Goal: Task Accomplishment & Management: Manage account settings

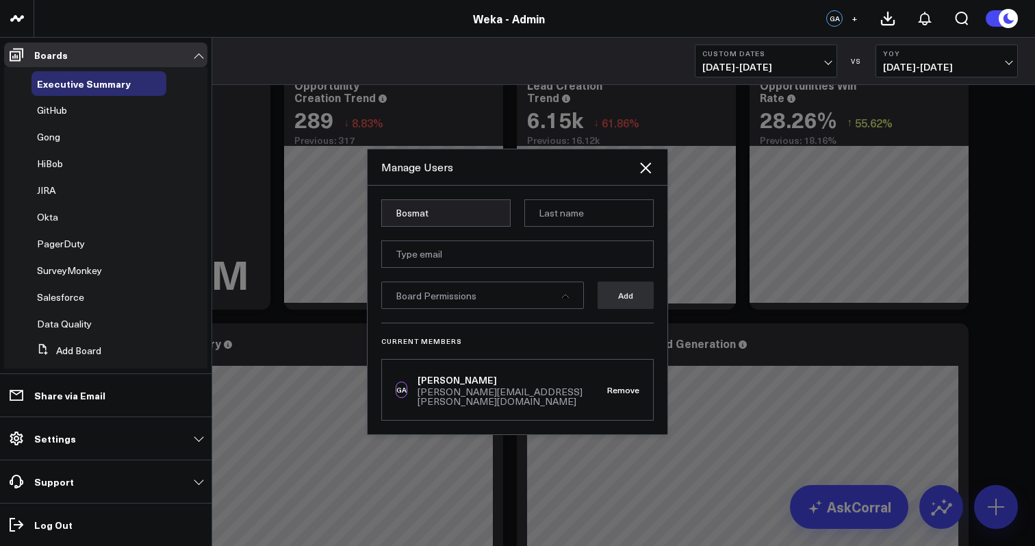
scroll to position [21, 0]
click at [469, 227] on input "Bosmat" at bounding box center [445, 212] width 129 height 27
type input "Calvin"
type input "Do"
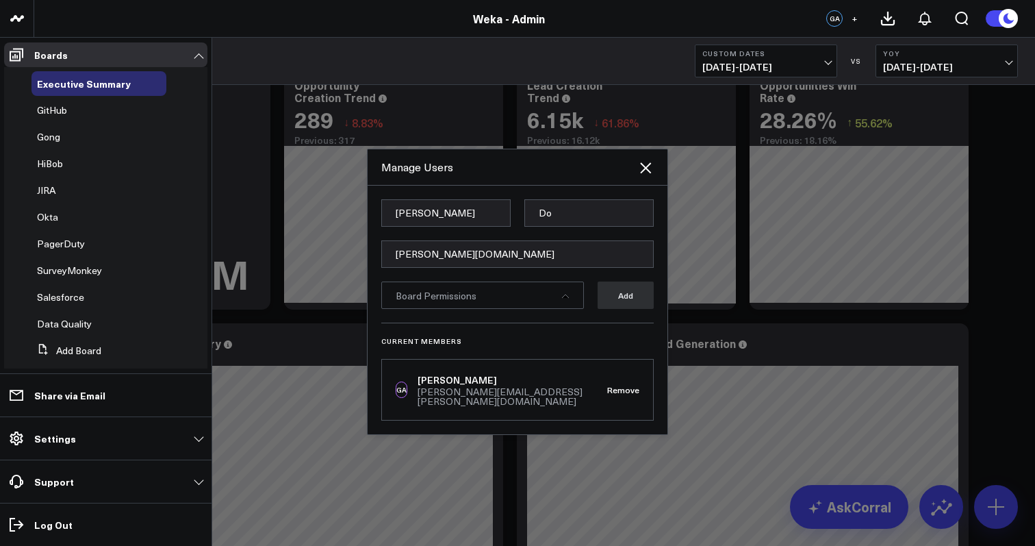
click at [560, 345] on h3 "Current Members" at bounding box center [517, 341] width 273 height 8
click at [495, 263] on input "calvin.do" at bounding box center [517, 253] width 273 height 27
type input "calvin.do@weka.io"
click at [562, 300] on icon at bounding box center [566, 296] width 8 height 8
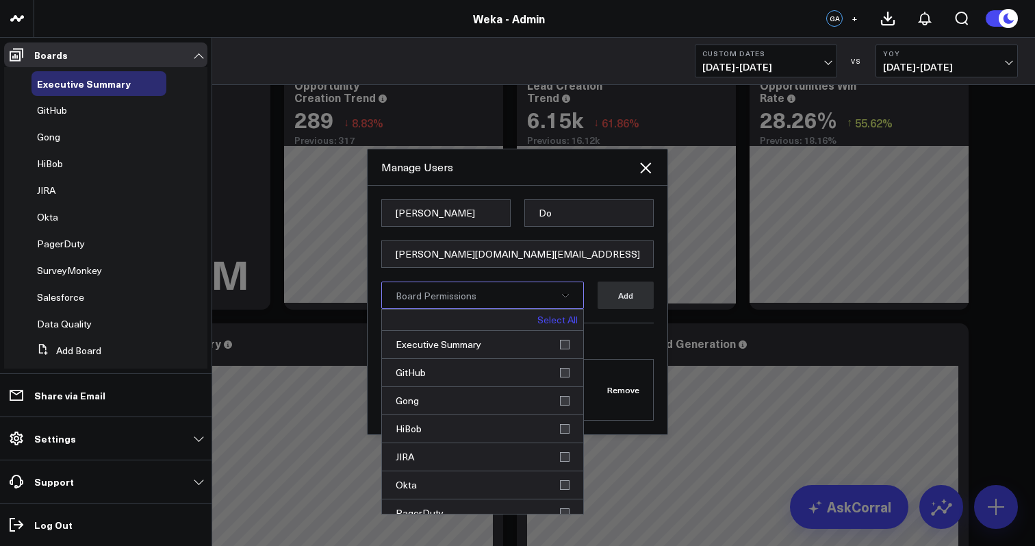
click at [551, 325] on link "Select All" at bounding box center [558, 320] width 40 height 10
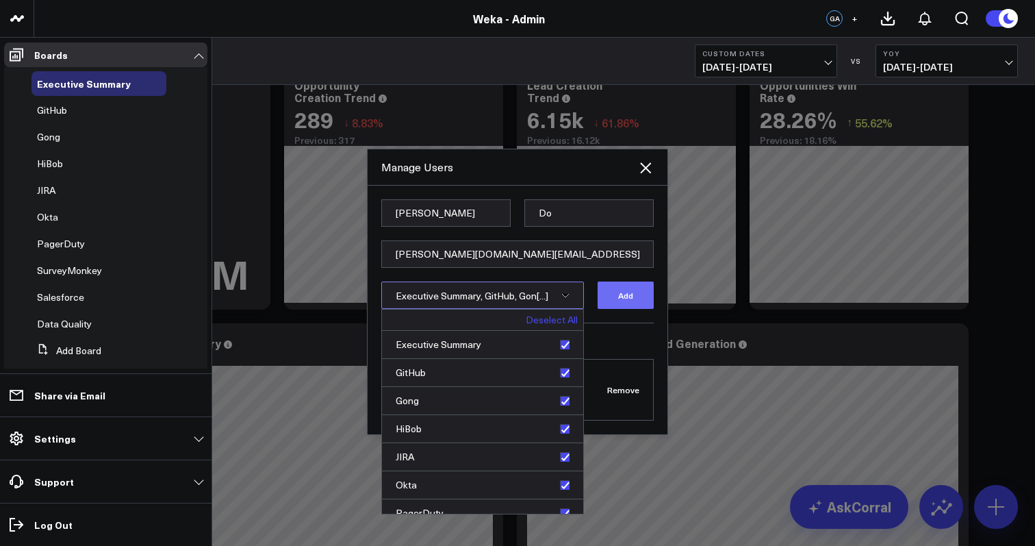
click at [629, 302] on button "Add" at bounding box center [626, 294] width 56 height 27
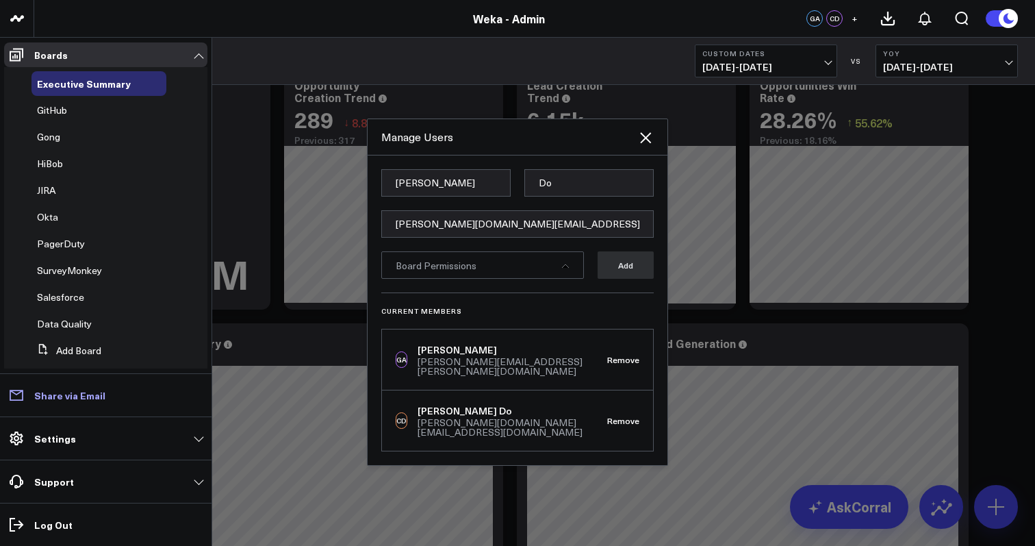
click at [142, 396] on link "Share via Email" at bounding box center [105, 395] width 203 height 25
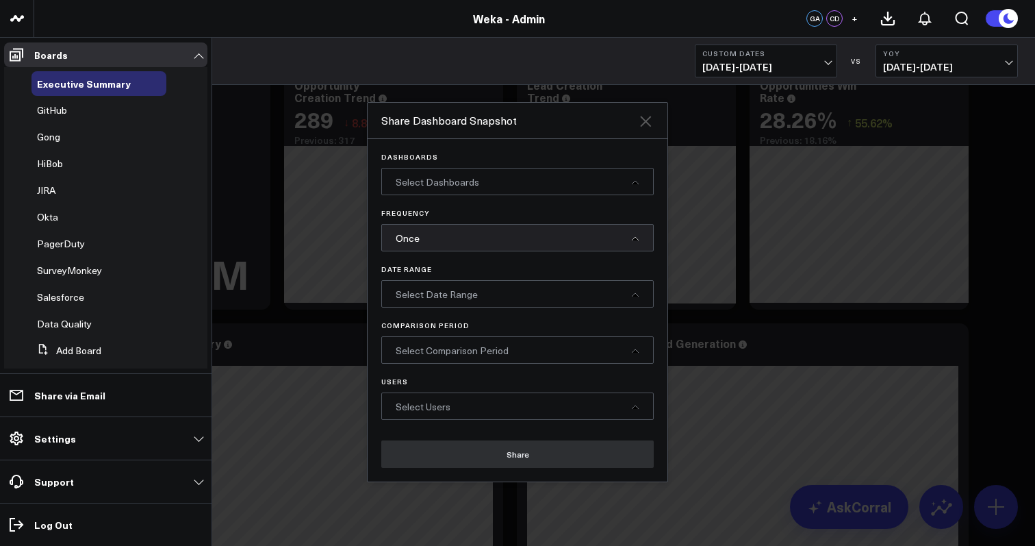
click at [651, 120] on icon at bounding box center [646, 121] width 16 height 16
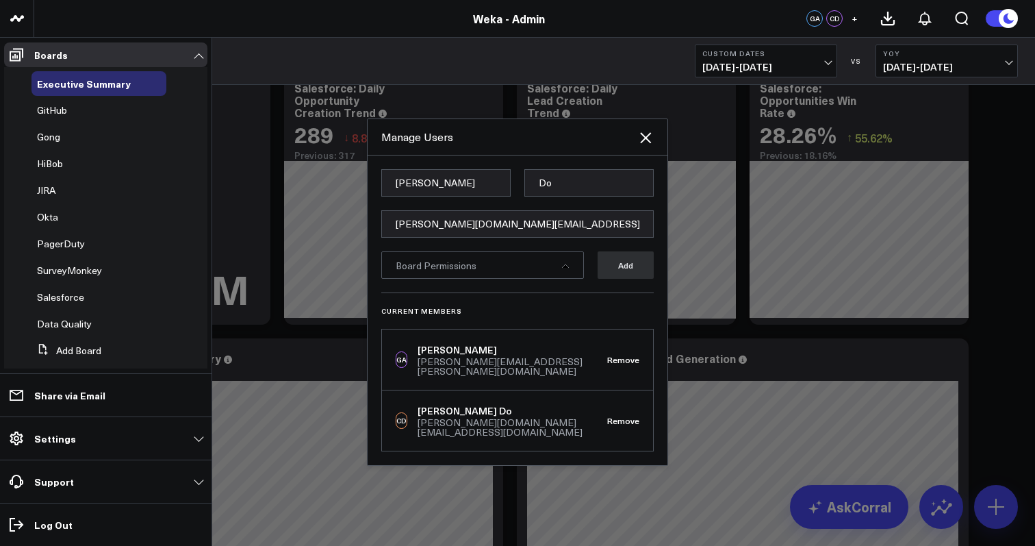
scroll to position [77, 0]
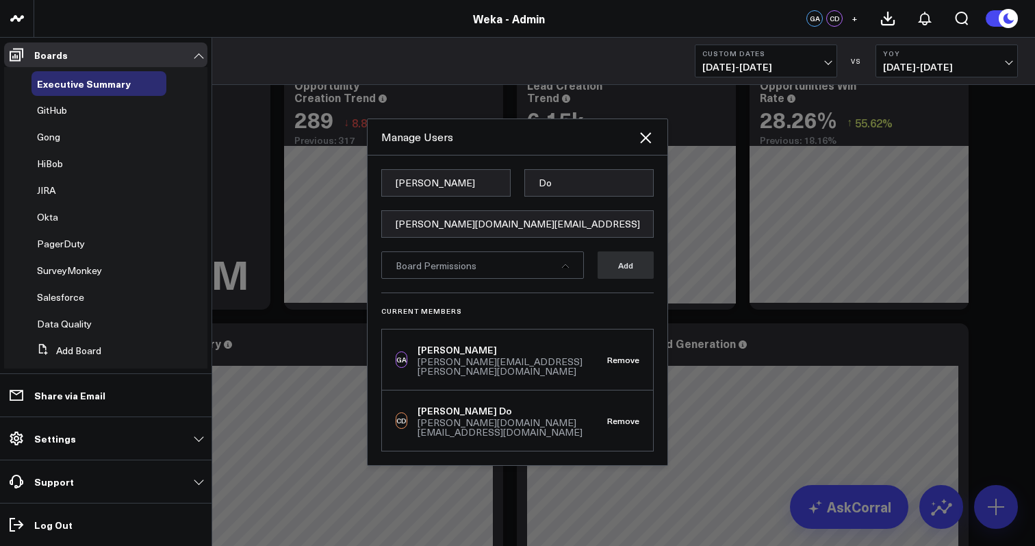
click at [507, 327] on div "Current Members GA Glenn Auyoung glenn.auyoung@weka.io Remove CD Calvin Do calv…" at bounding box center [517, 371] width 273 height 159
click at [571, 273] on div "Board Permissions" at bounding box center [482, 264] width 203 height 27
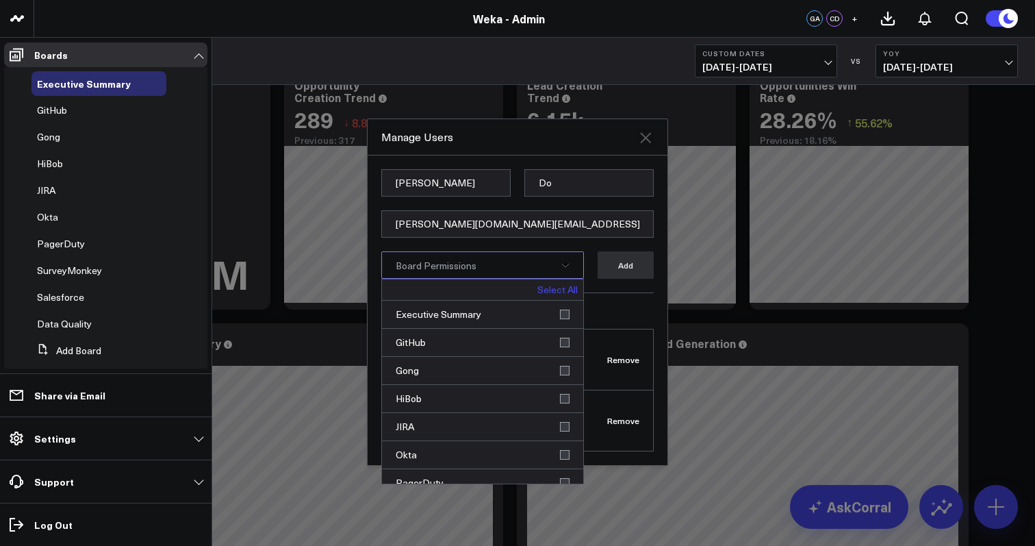
click at [651, 146] on icon at bounding box center [646, 137] width 16 height 16
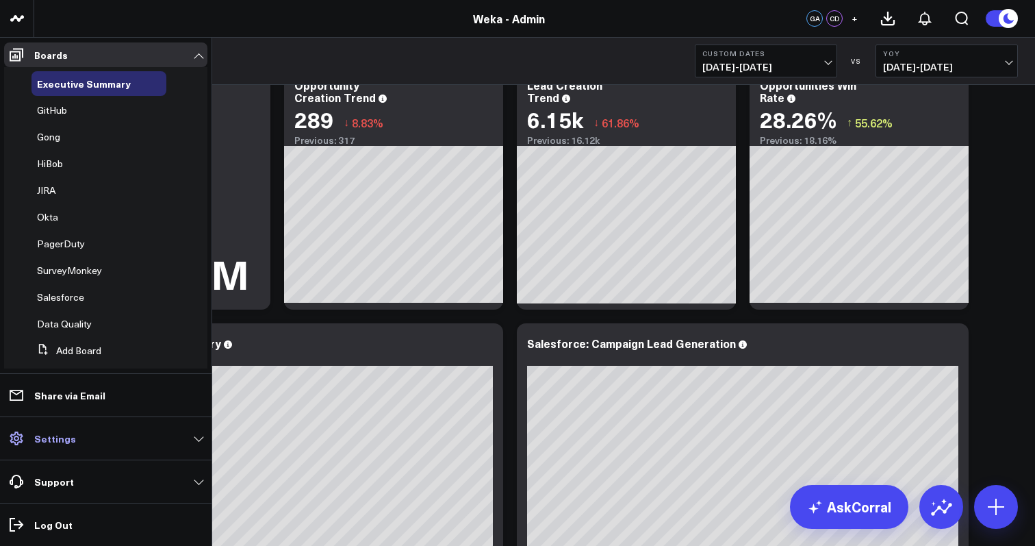
click at [201, 436] on link "Settings" at bounding box center [105, 438] width 203 height 25
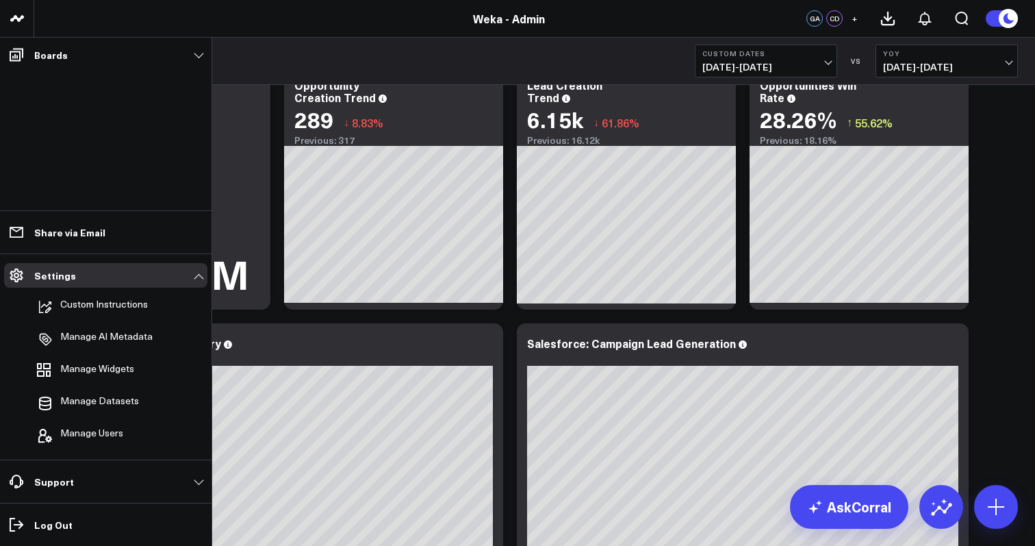
click at [149, 439] on li "Manage Users" at bounding box center [105, 435] width 203 height 30
click at [101, 432] on span "Manage Users" at bounding box center [91, 435] width 63 height 16
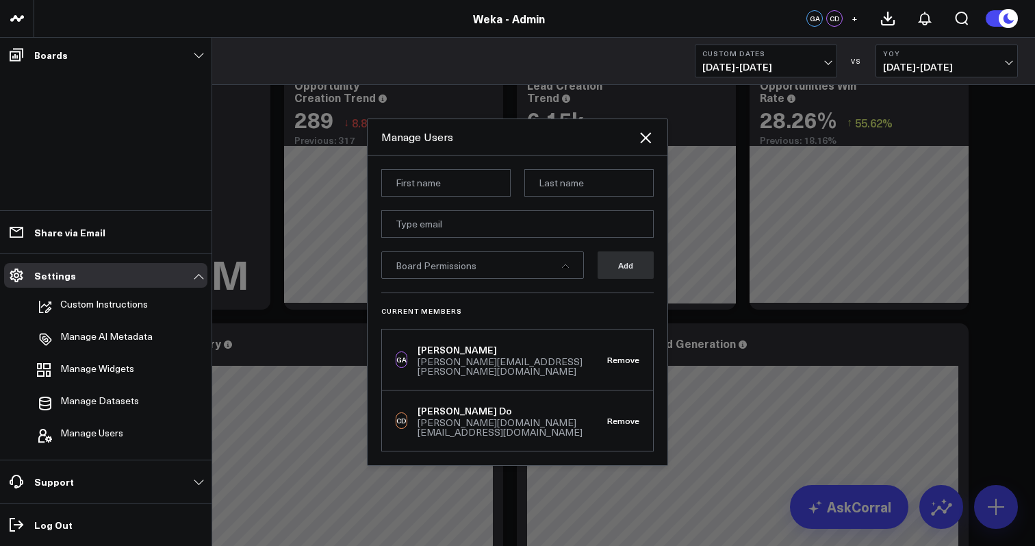
click at [485, 271] on div "Board Permissions" at bounding box center [482, 264] width 203 height 27
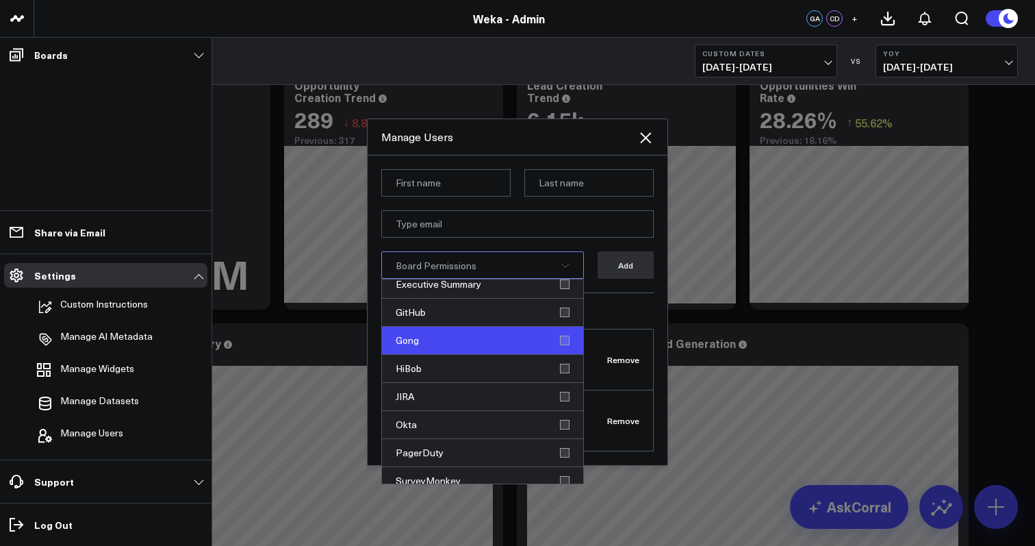
scroll to position [0, 0]
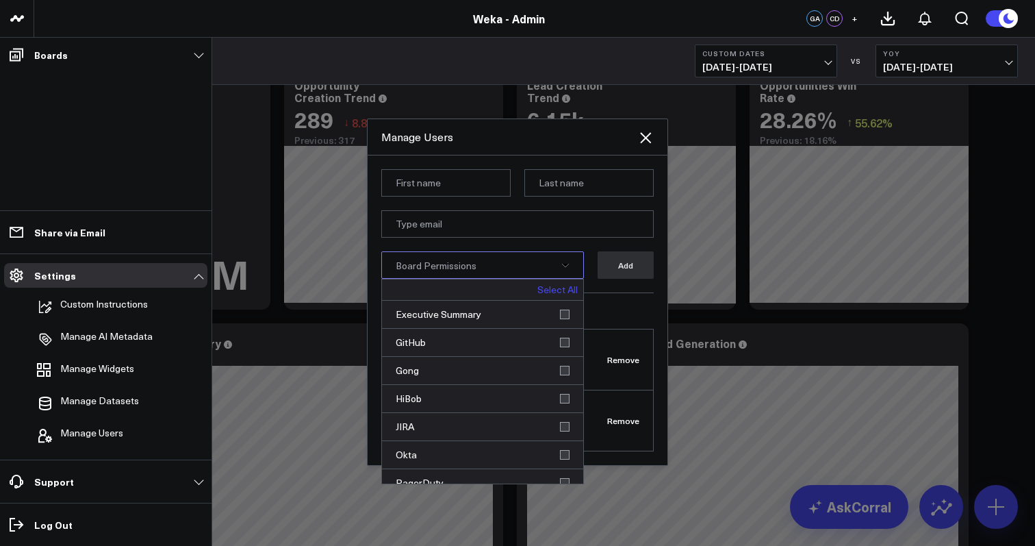
click at [618, 308] on div "Current Members GA Glenn Auyoung glenn.auyoung@weka.io Remove CD Calvin Do calv…" at bounding box center [517, 371] width 273 height 159
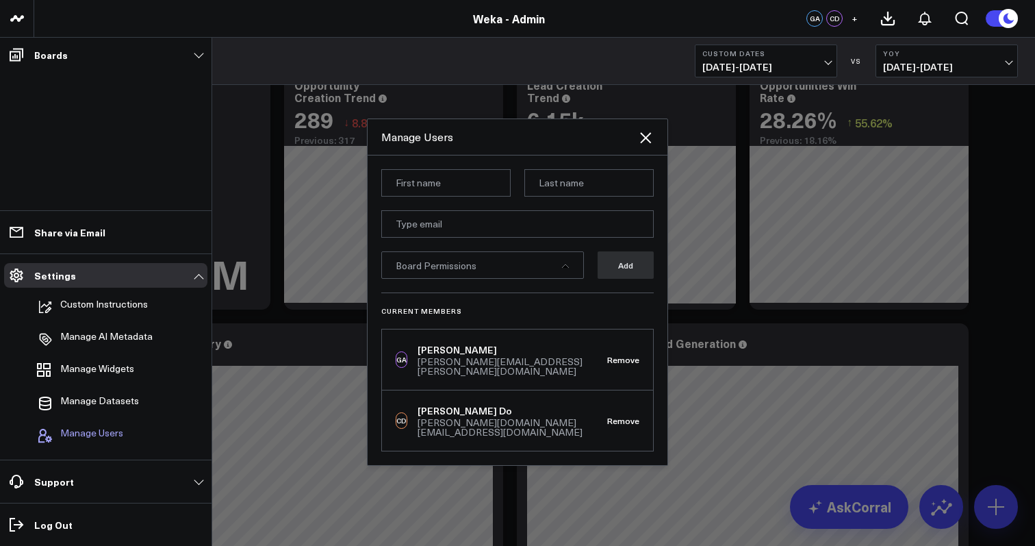
click at [114, 438] on span "Manage Users" at bounding box center [91, 435] width 63 height 16
click at [645, 146] on icon at bounding box center [646, 137] width 16 height 16
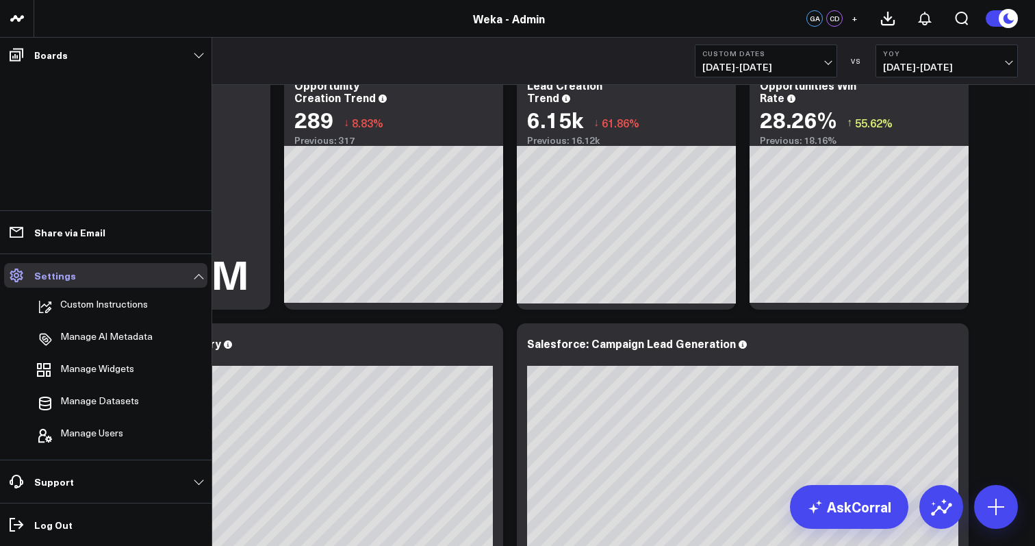
click at [17, 280] on icon at bounding box center [16, 275] width 13 height 14
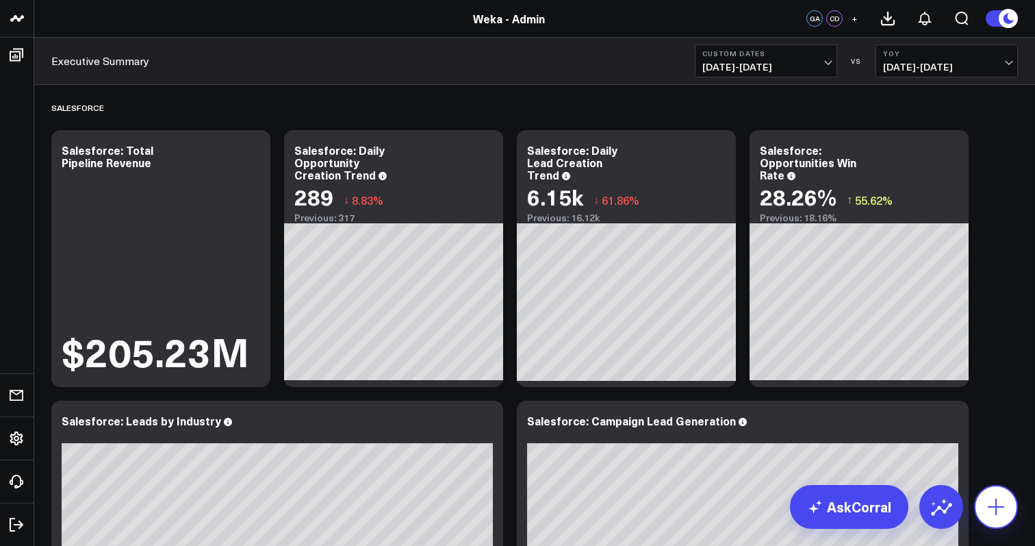
click at [995, 503] on icon at bounding box center [996, 507] width 22 height 22
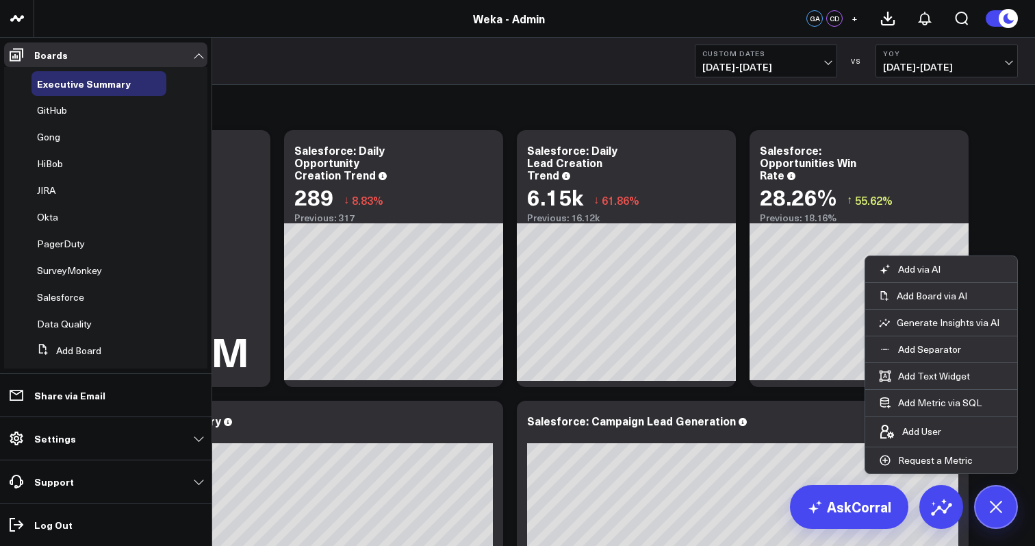
click at [6, 138] on li "Gong" at bounding box center [105, 137] width 203 height 25
click at [83, 440] on link "Settings" at bounding box center [105, 438] width 203 height 25
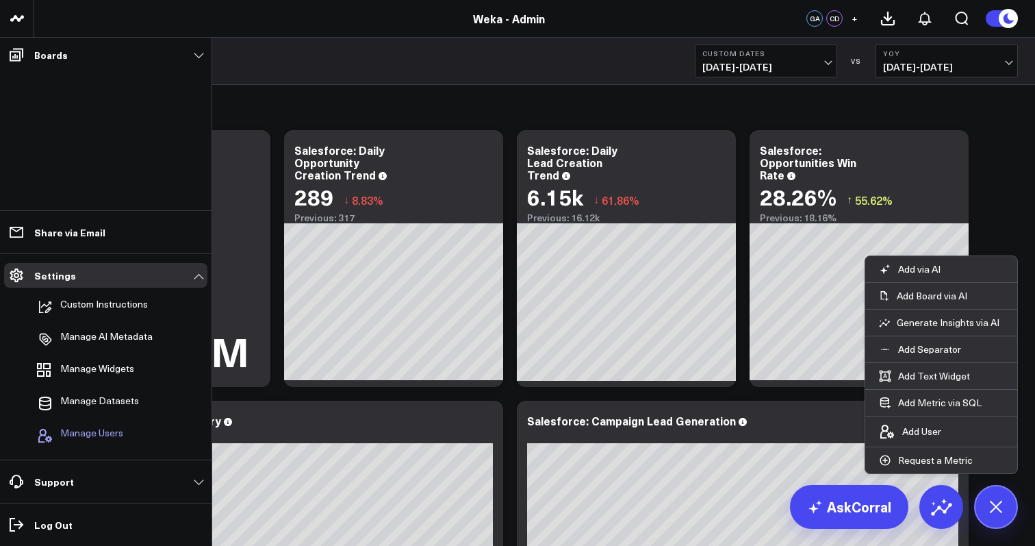
click at [120, 433] on span "Manage Users" at bounding box center [91, 435] width 63 height 16
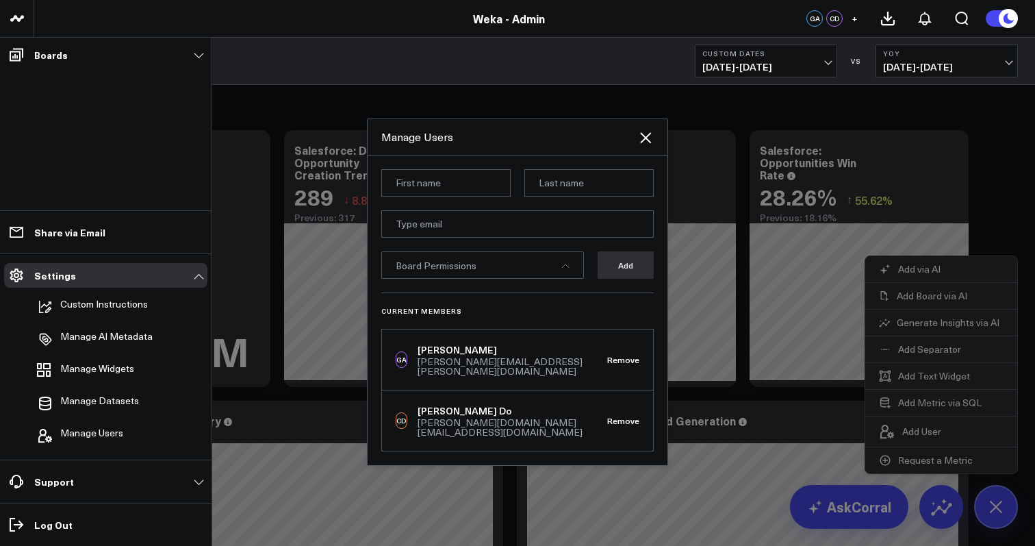
click at [575, 279] on div "Board Permissions" at bounding box center [482, 264] width 203 height 27
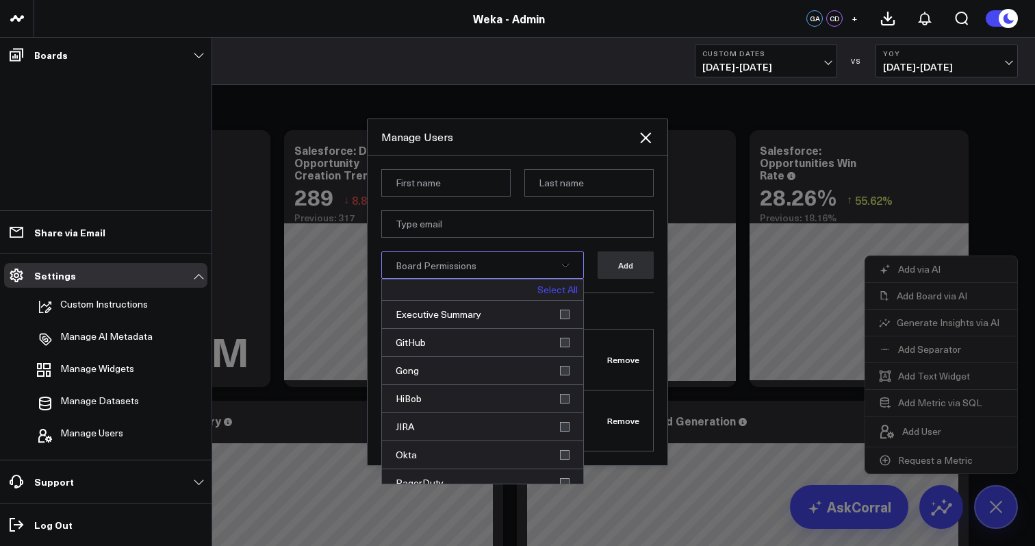
click at [574, 279] on div "Board Permissions" at bounding box center [482, 264] width 203 height 27
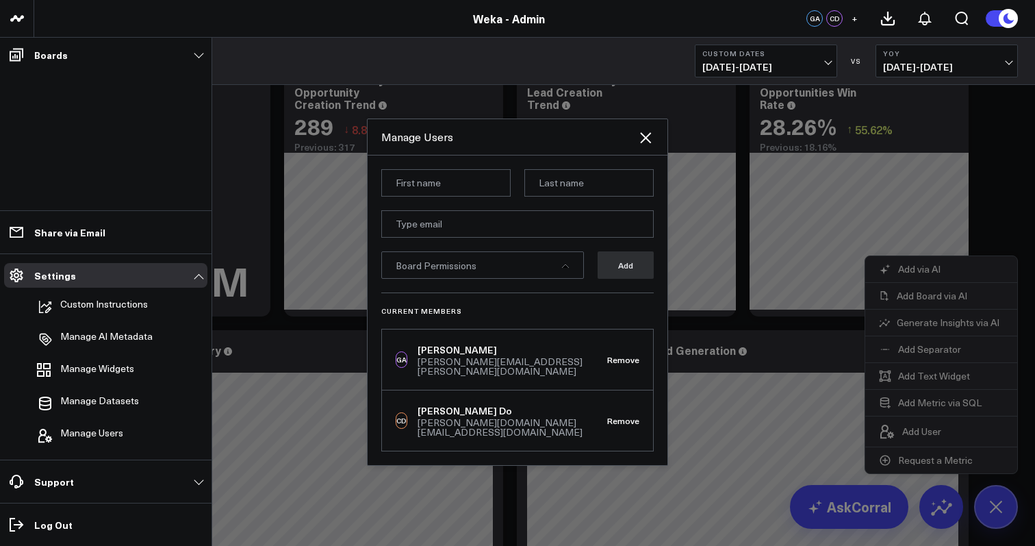
scroll to position [70, 0]
click at [102, 438] on span "Manage Users" at bounding box center [91, 435] width 63 height 16
click at [648, 146] on icon at bounding box center [646, 137] width 16 height 16
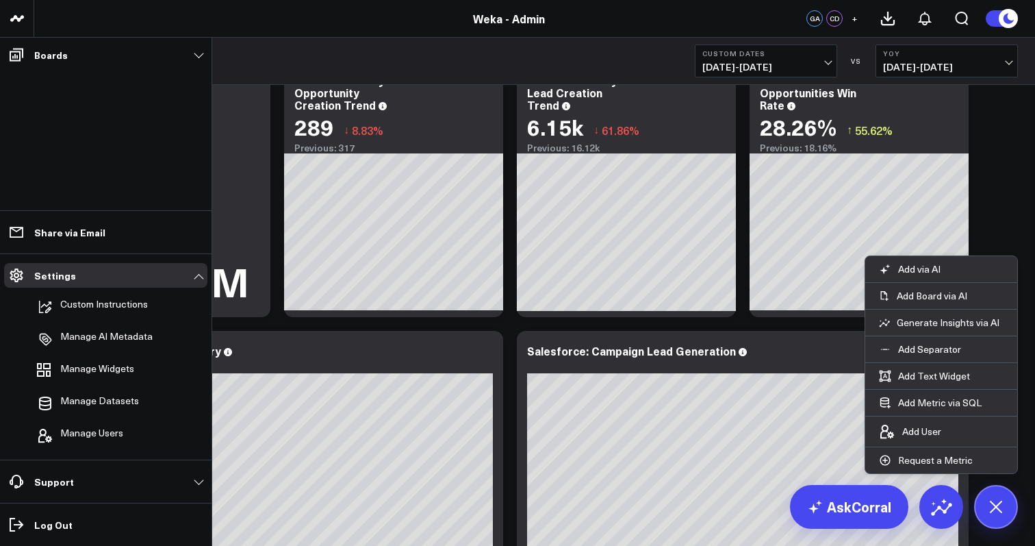
click at [857, 23] on span "+" at bounding box center [855, 19] width 6 height 10
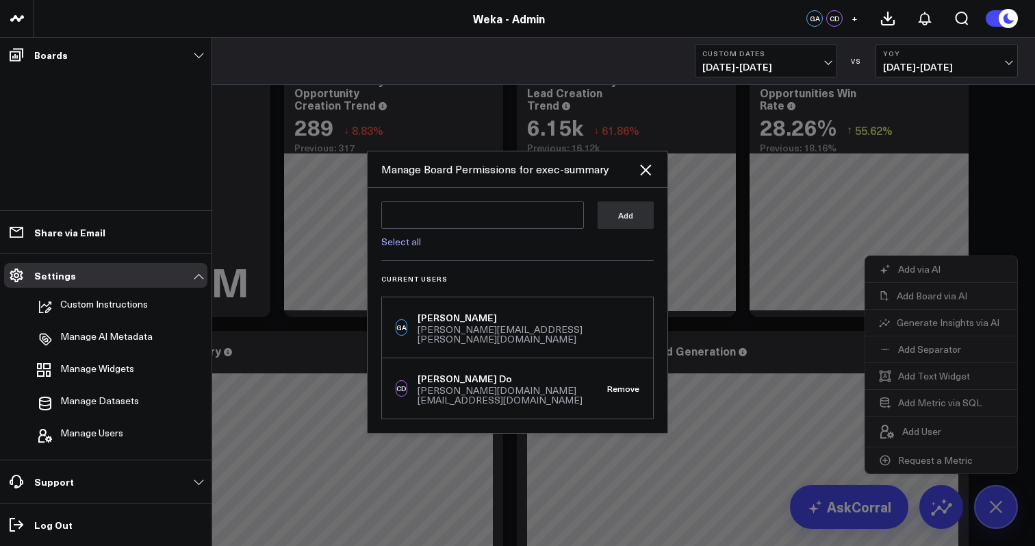
click at [635, 273] on div "Select all Add Current Users GA Glenn Auyoung glenn.auyoung@weka.io CD Calvin D…" at bounding box center [518, 310] width 300 height 245
click at [649, 177] on icon at bounding box center [646, 170] width 16 height 16
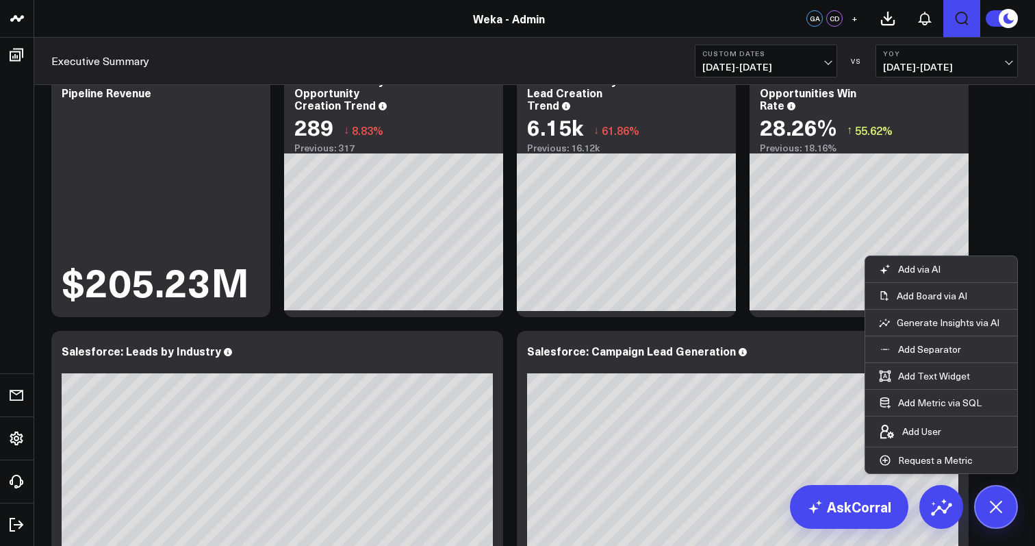
click at [965, 18] on icon "Open search" at bounding box center [962, 18] width 16 height 16
click at [926, 22] on icon at bounding box center [925, 18] width 16 height 16
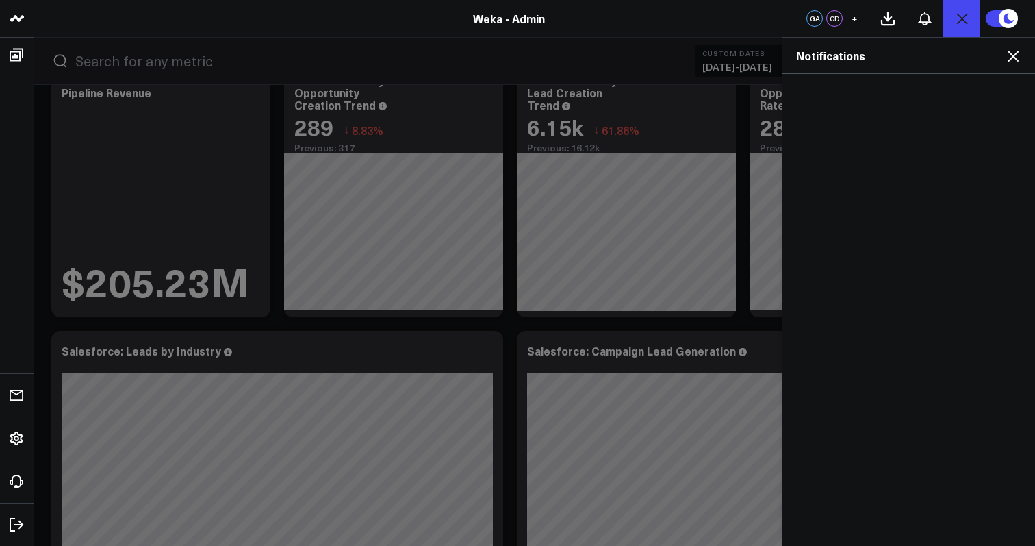
click at [1015, 57] on icon at bounding box center [1013, 56] width 11 height 11
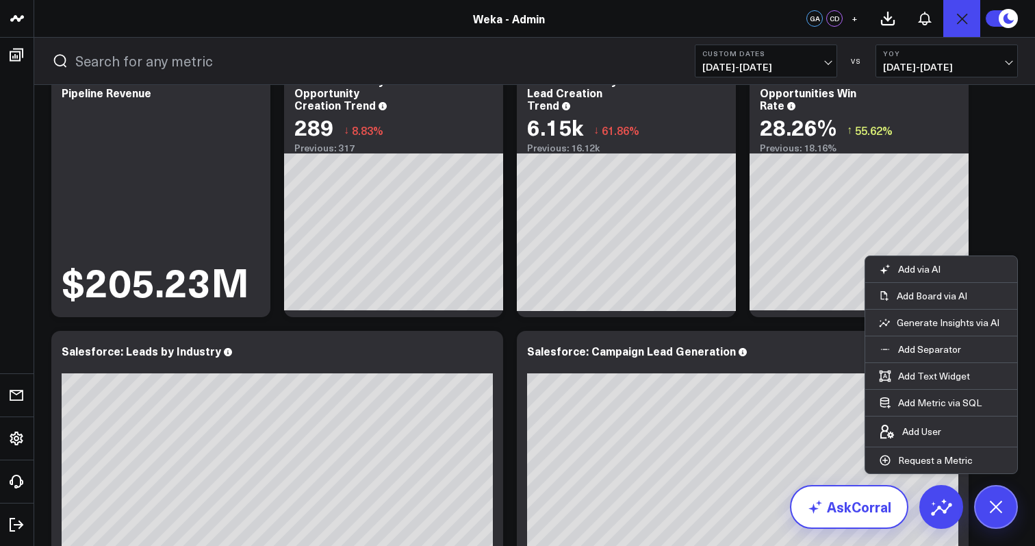
click at [868, 490] on link "AskCorral" at bounding box center [849, 507] width 118 height 44
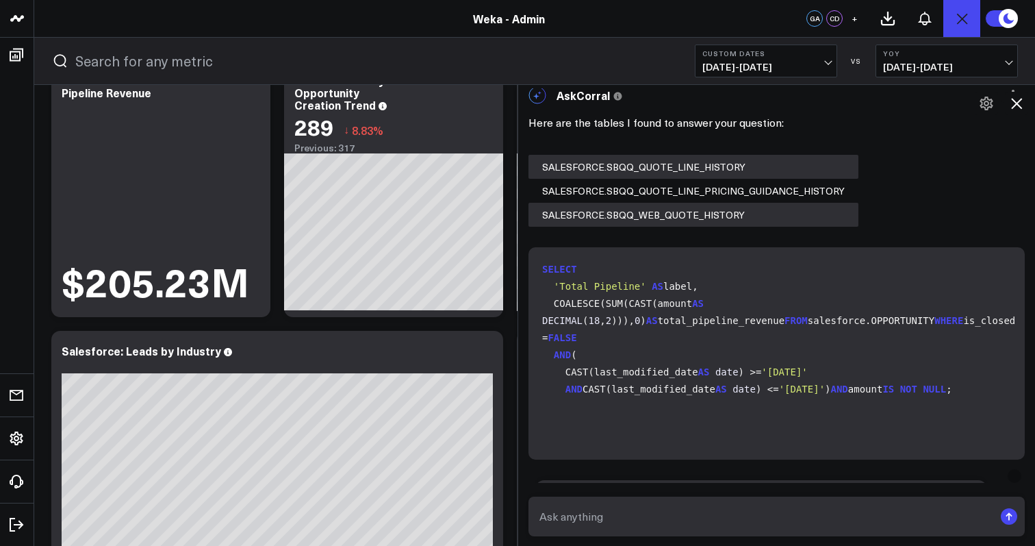
click at [805, 508] on textarea at bounding box center [765, 516] width 458 height 25
type textarea "h"
type textarea "what user types are available in corraldata"
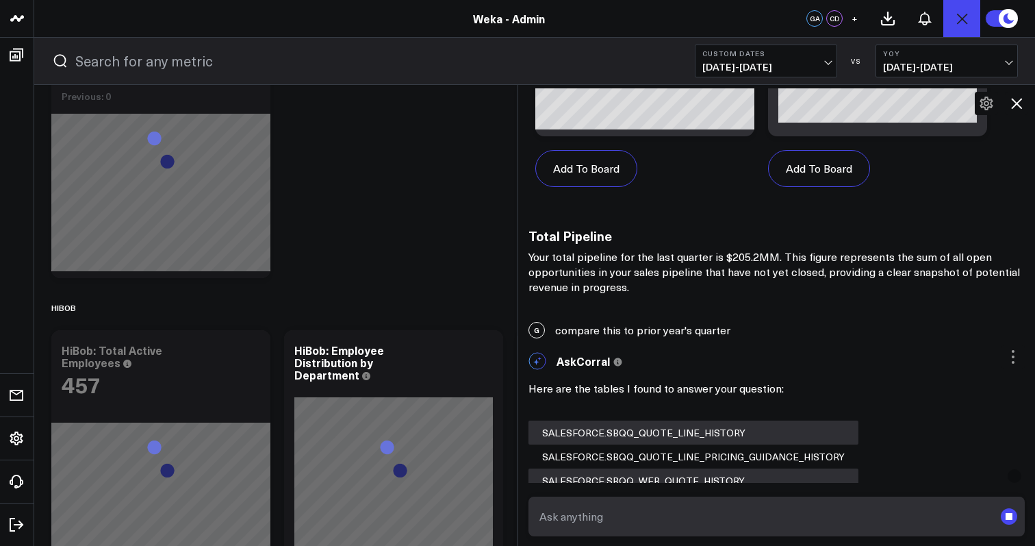
scroll to position [953, 0]
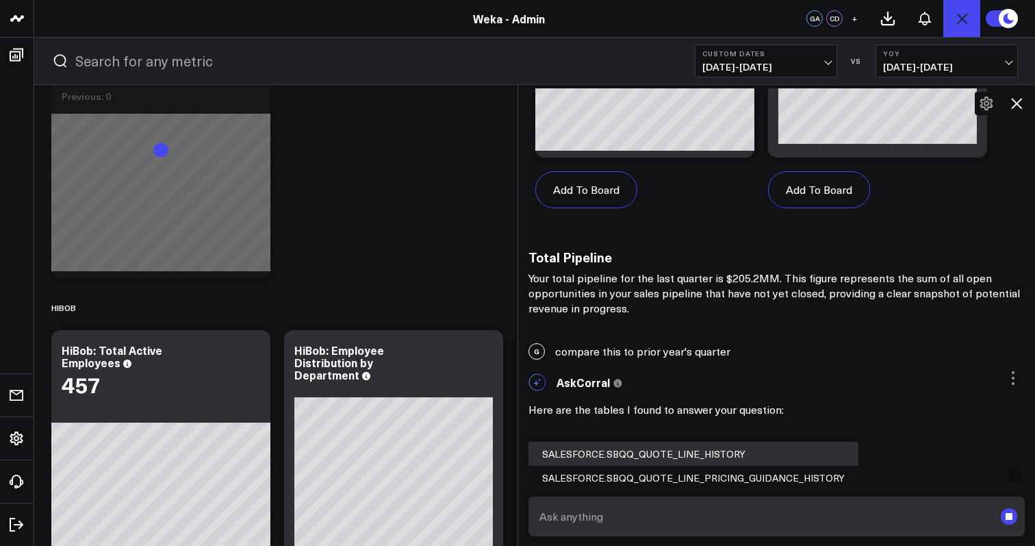
click at [818, 505] on textarea at bounding box center [765, 516] width 458 height 25
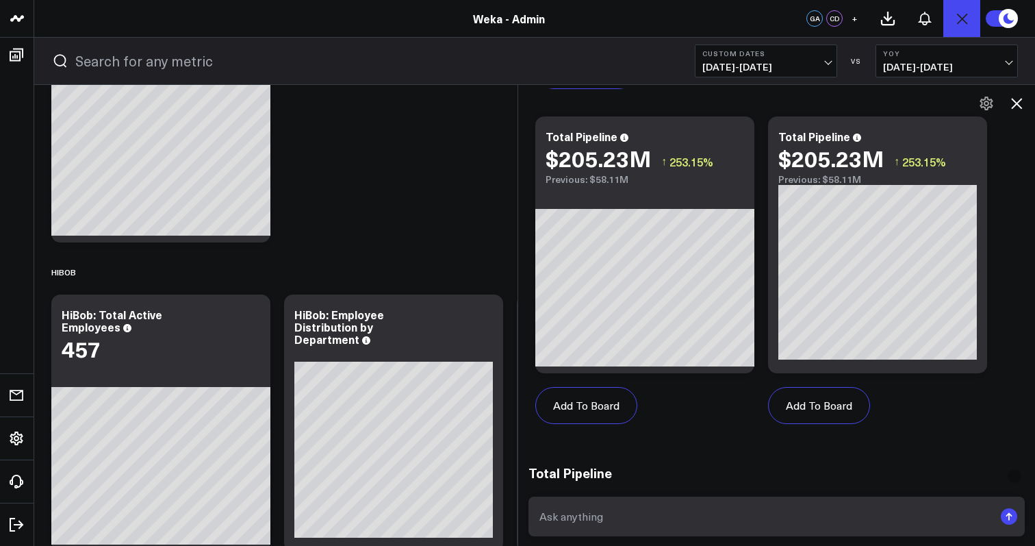
scroll to position [722, 0]
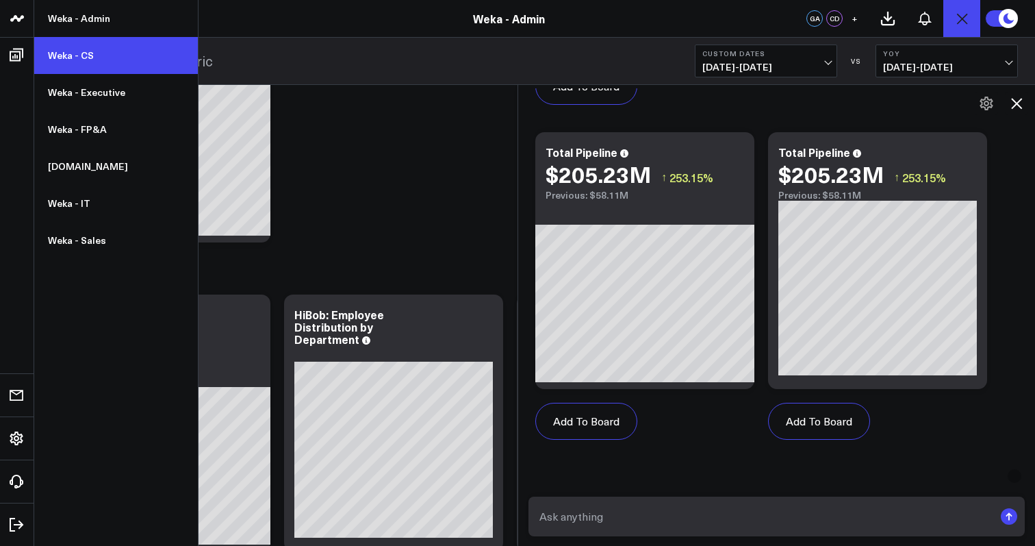
click at [96, 55] on link "Weka - CS" at bounding box center [116, 55] width 164 height 37
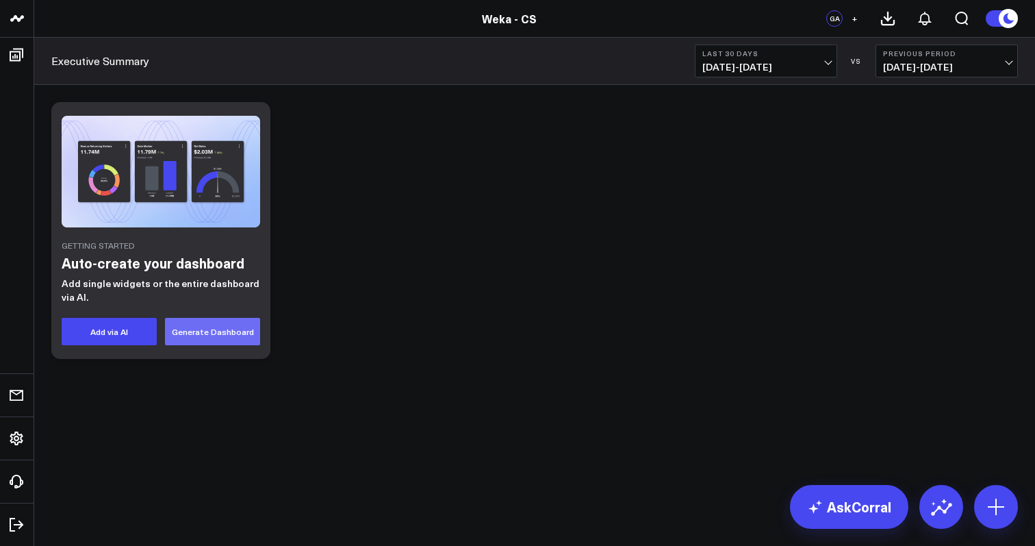
click at [231, 336] on button "Generate Dashboard" at bounding box center [212, 331] width 95 height 27
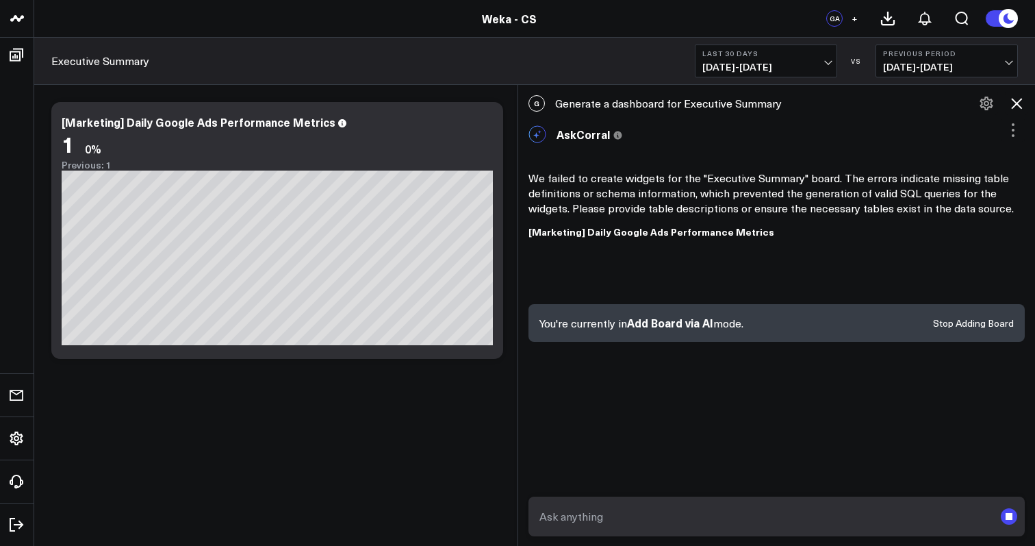
click at [329, 75] on div "Executive Summary Last 30 Days 07/26/25 - 08/24/25 VS Previous Period 06/26/25 …" at bounding box center [534, 61] width 1001 height 47
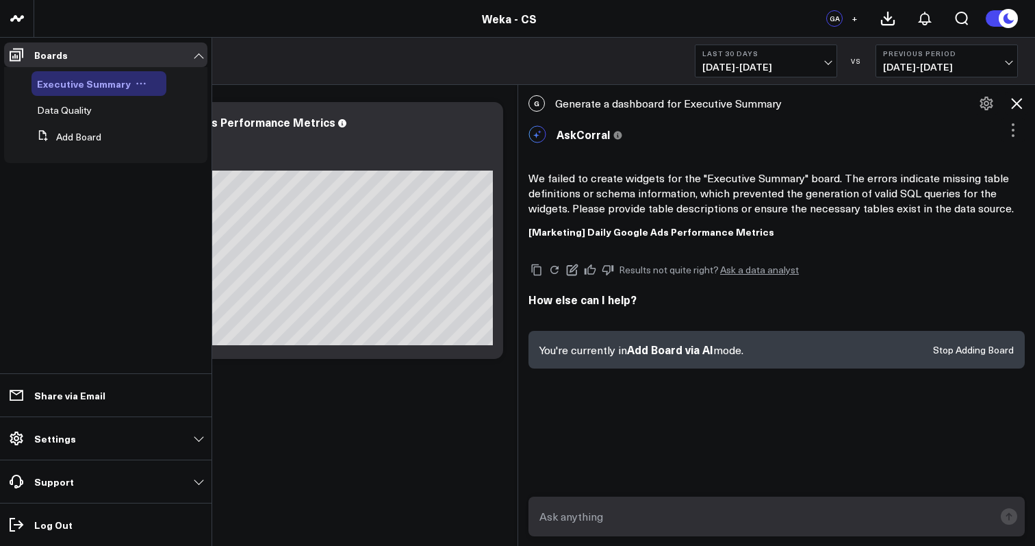
click at [91, 88] on span "Executive Summary" at bounding box center [84, 84] width 94 height 14
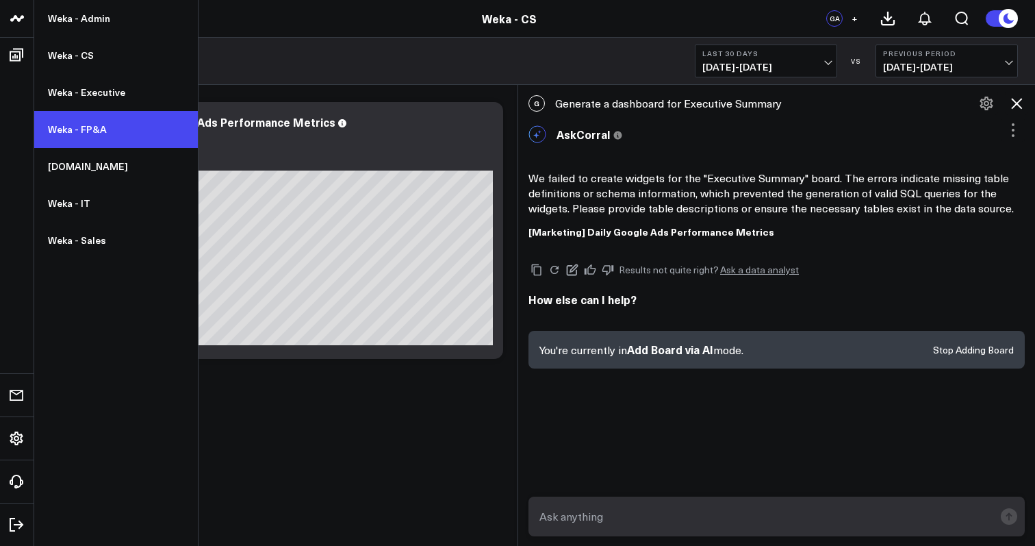
click at [103, 134] on link "Weka - FP&A" at bounding box center [116, 129] width 164 height 37
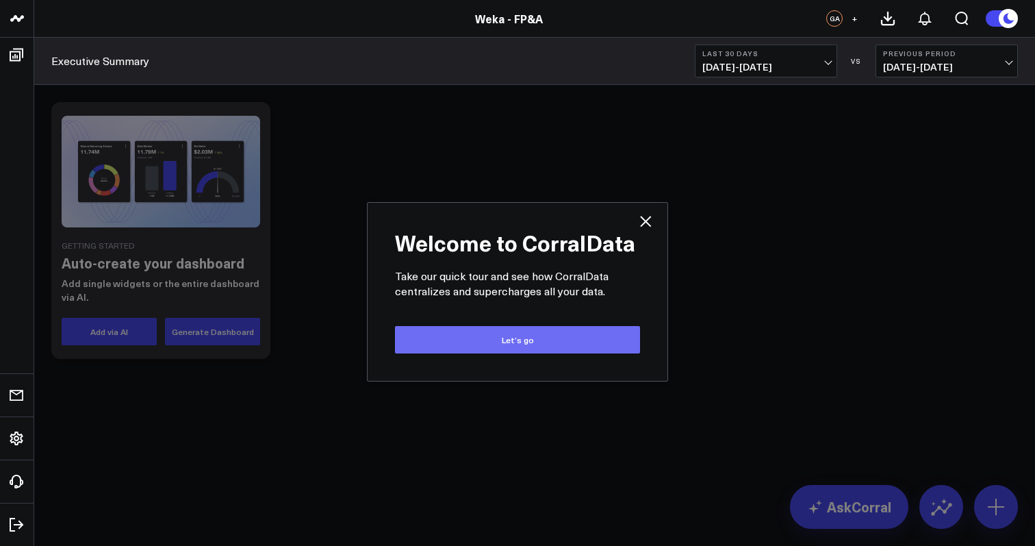
click at [449, 332] on button "Let’s go" at bounding box center [517, 339] width 245 height 27
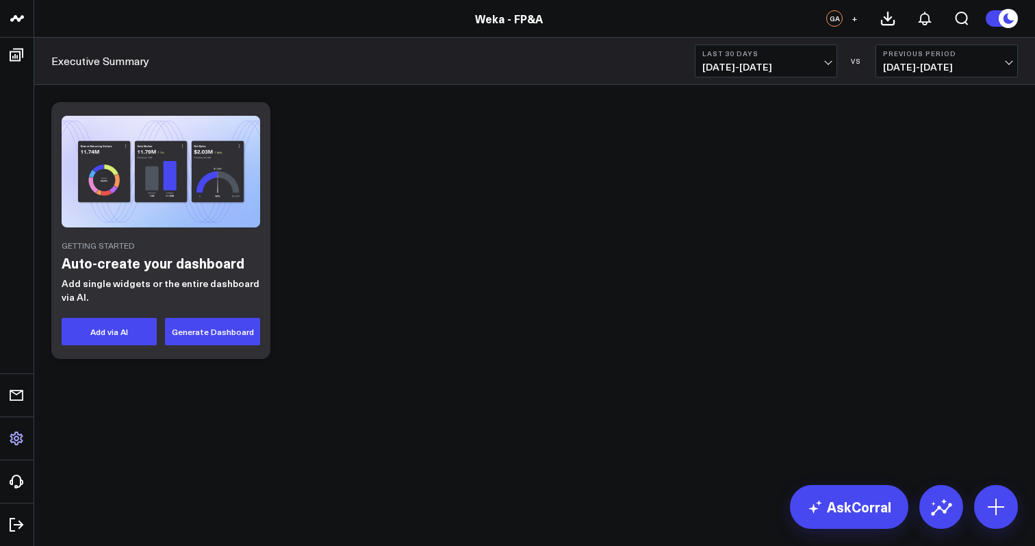
click at [29, 438] on link "Settings" at bounding box center [16, 438] width 25 height 25
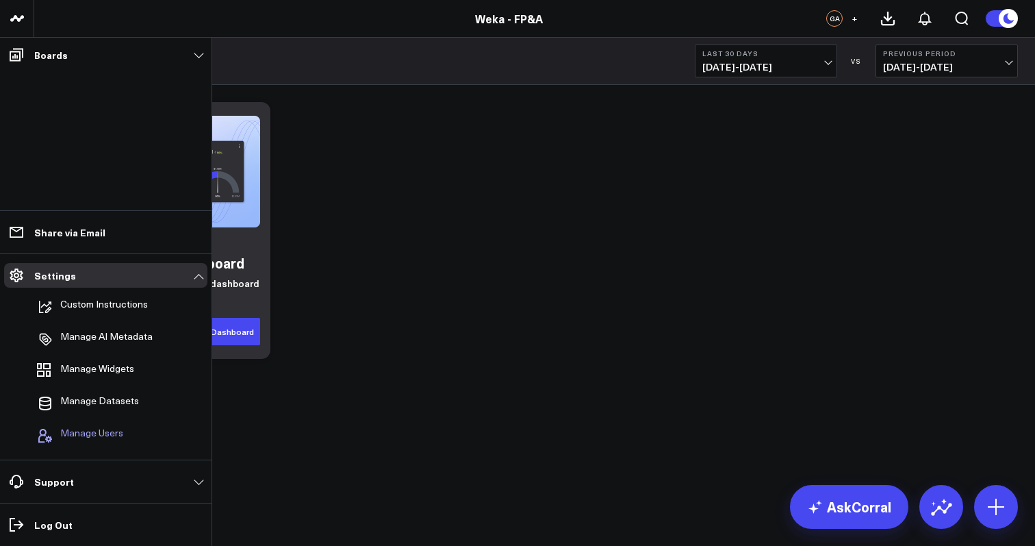
click at [86, 435] on span "Manage Users" at bounding box center [91, 435] width 63 height 16
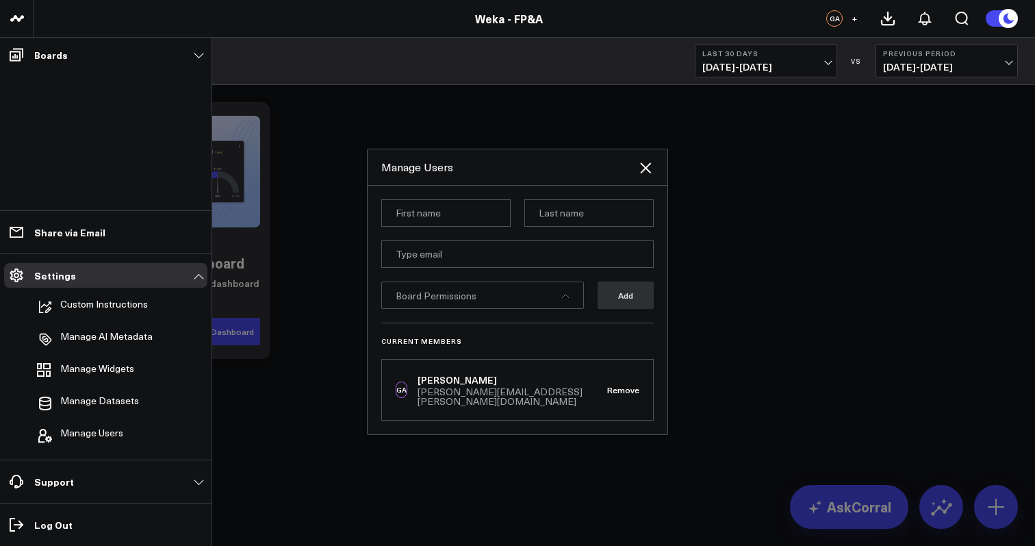
click at [572, 301] on div "Board Permissions" at bounding box center [482, 294] width 203 height 27
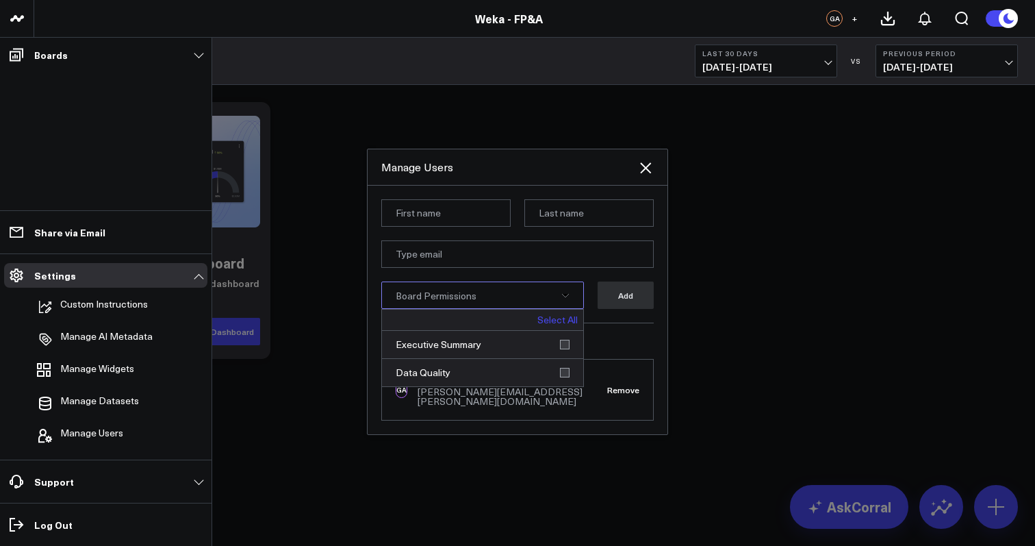
click at [564, 300] on icon at bounding box center [566, 296] width 8 height 8
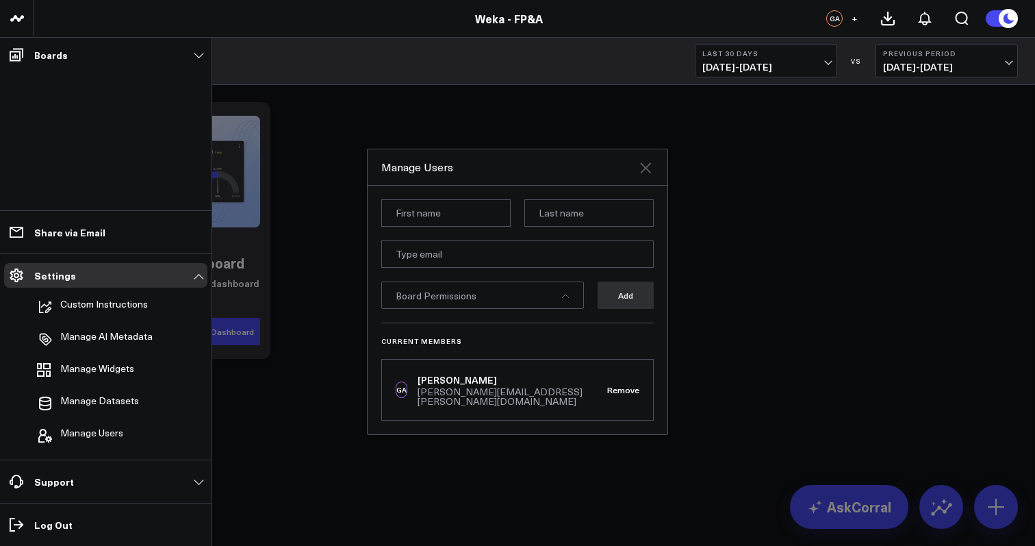
click at [644, 176] on icon at bounding box center [646, 168] width 16 height 16
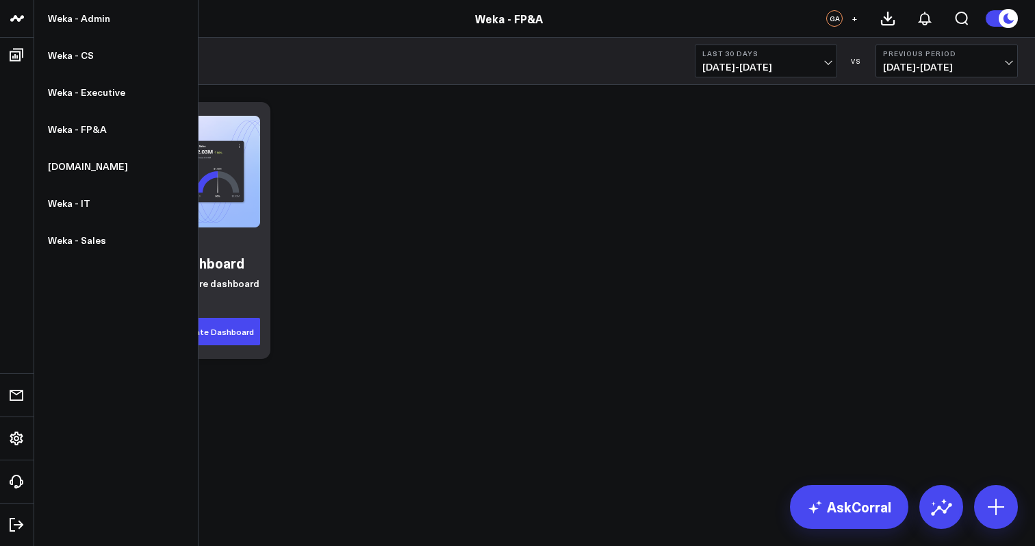
click at [14, 21] on icon at bounding box center [17, 18] width 16 height 16
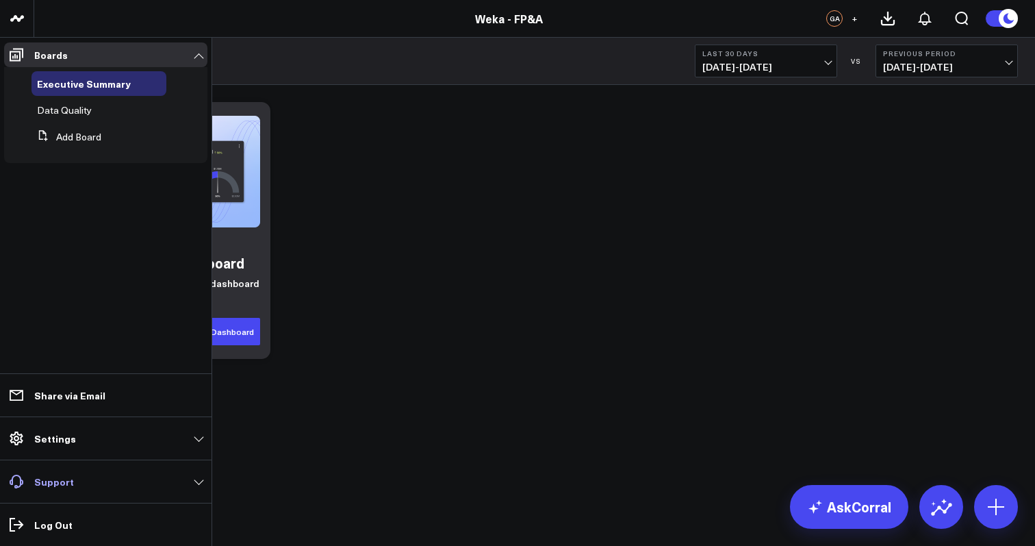
click at [105, 485] on link "Support" at bounding box center [105, 481] width 203 height 25
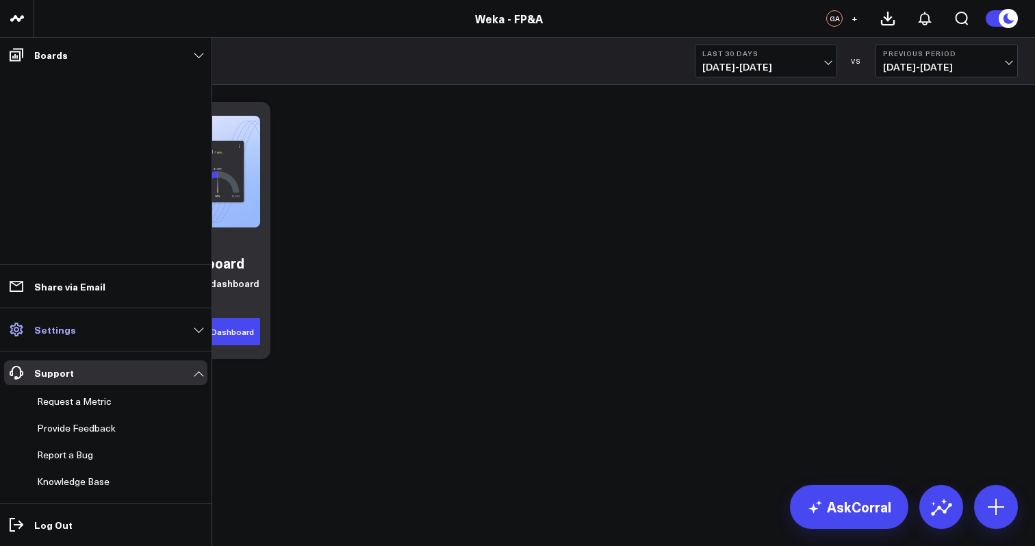
click at [156, 336] on link "Settings" at bounding box center [105, 329] width 203 height 25
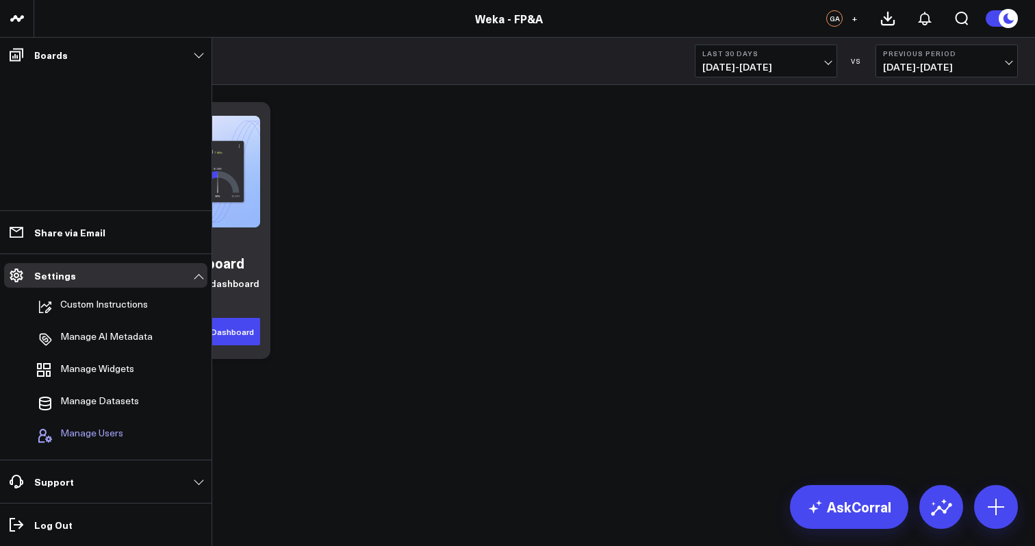
click at [120, 433] on span "Manage Users" at bounding box center [91, 435] width 63 height 16
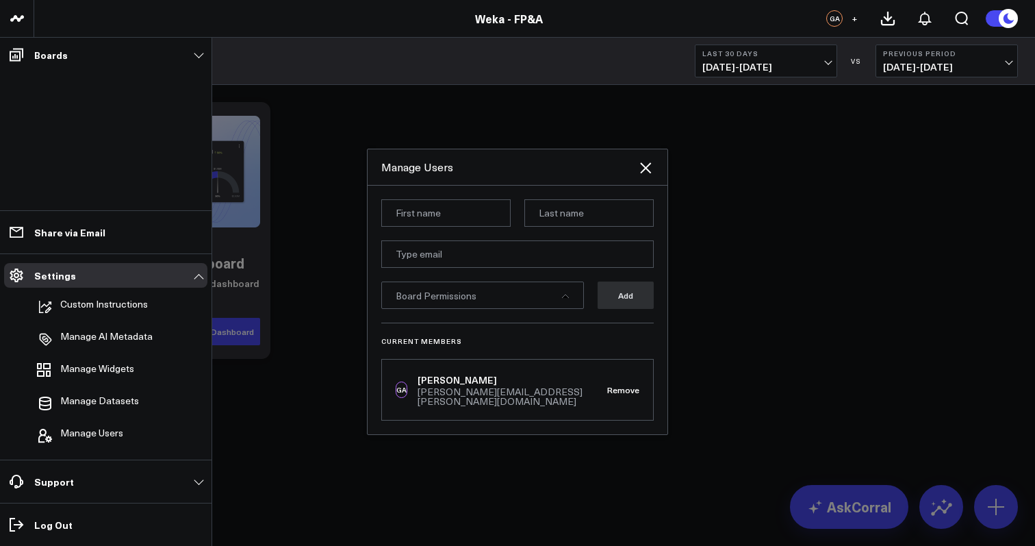
click at [566, 298] on icon at bounding box center [565, 295] width 7 height 3
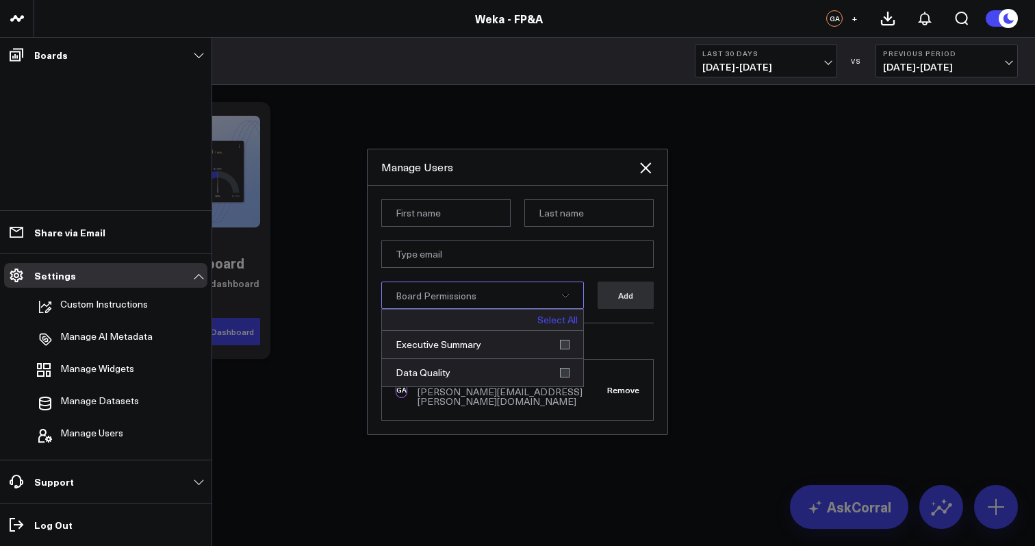
click at [347, 372] on div at bounding box center [517, 273] width 1035 height 546
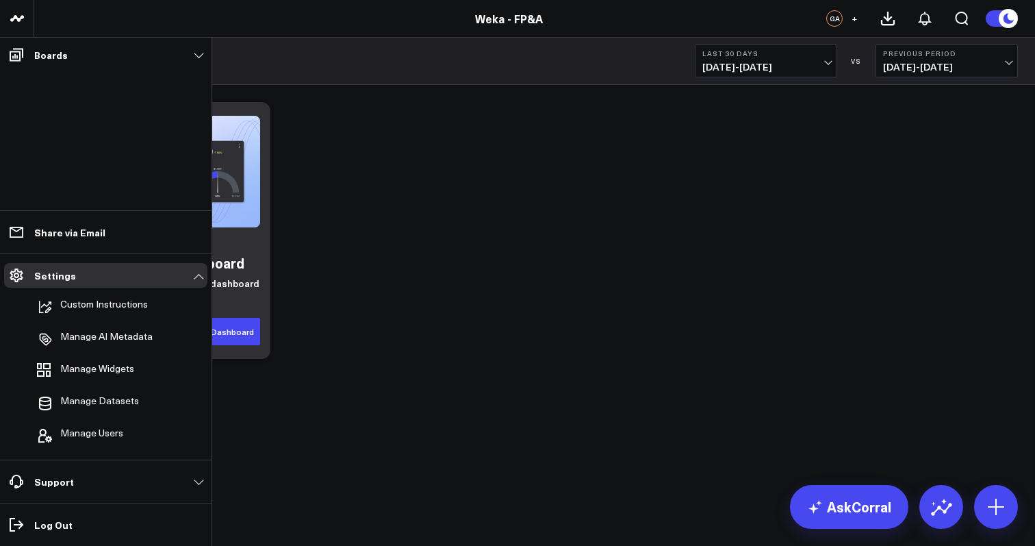
click at [125, 431] on li "Manage Users" at bounding box center [105, 435] width 203 height 30
click at [106, 440] on span "Manage Users" at bounding box center [91, 435] width 63 height 16
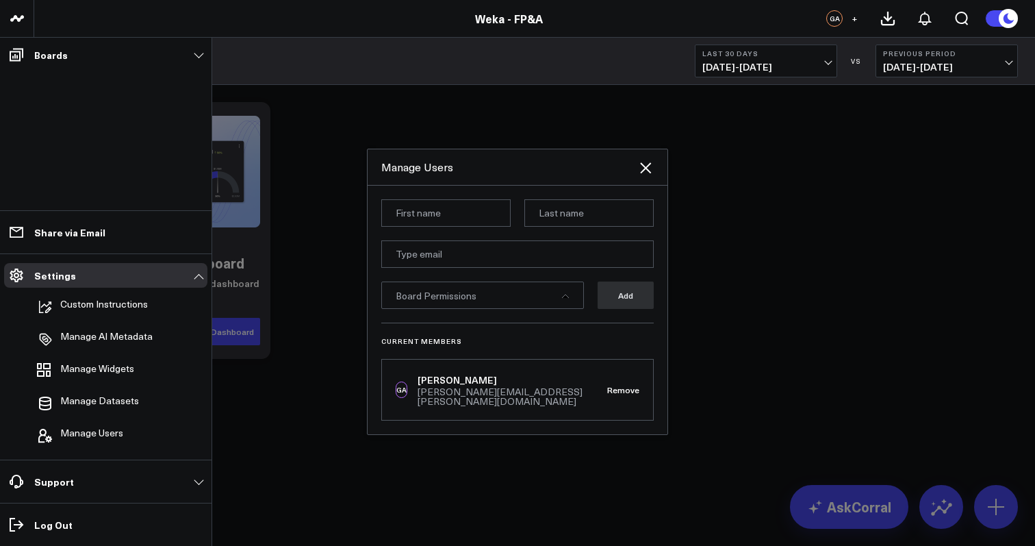
click at [522, 293] on div "Board Permissions" at bounding box center [482, 294] width 203 height 27
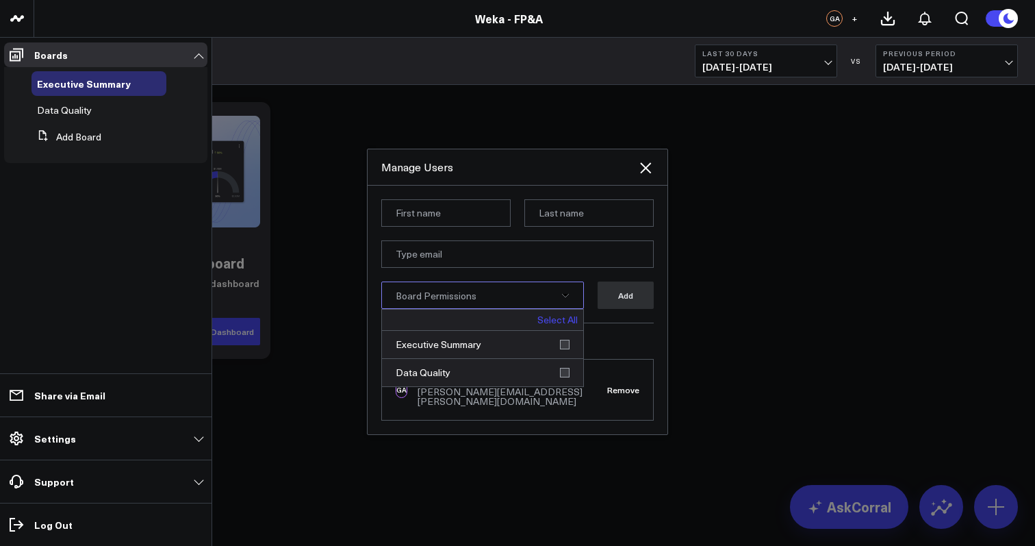
click at [905, 336] on div at bounding box center [517, 273] width 1035 height 546
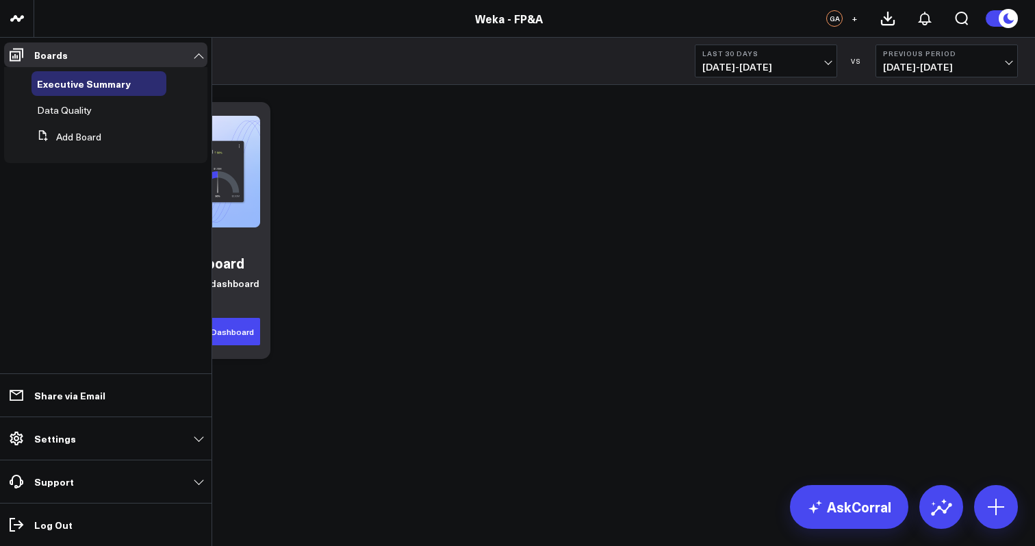
click at [511, 405] on div "Getting Started Auto-create your dashboard Add single widgets or the entire das…" at bounding box center [534, 266] width 1001 height 363
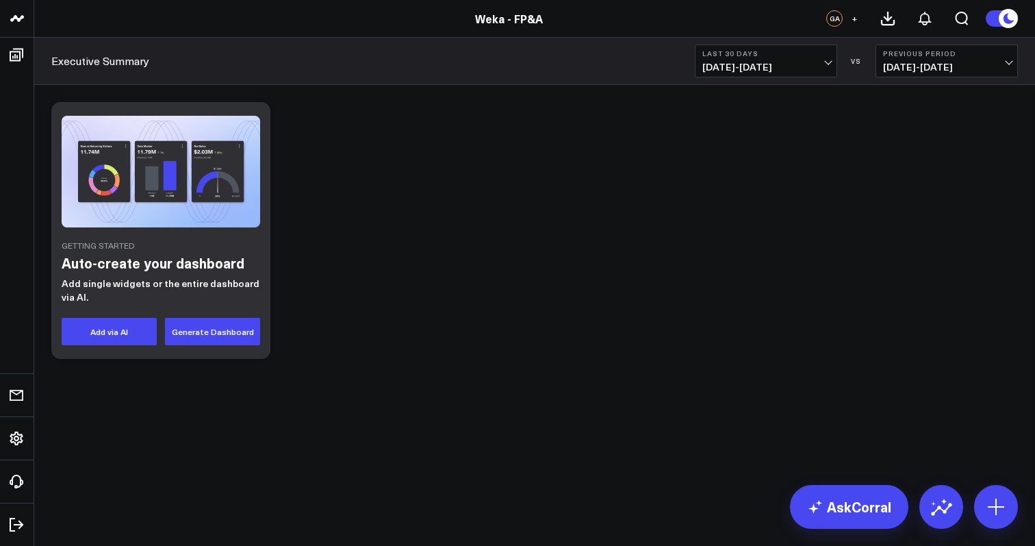
click at [337, 111] on div "Getting Started Auto-create your dashboard Add single widgets or the entire das…" at bounding box center [535, 230] width 981 height 270
